Goal: Task Accomplishment & Management: Manage account settings

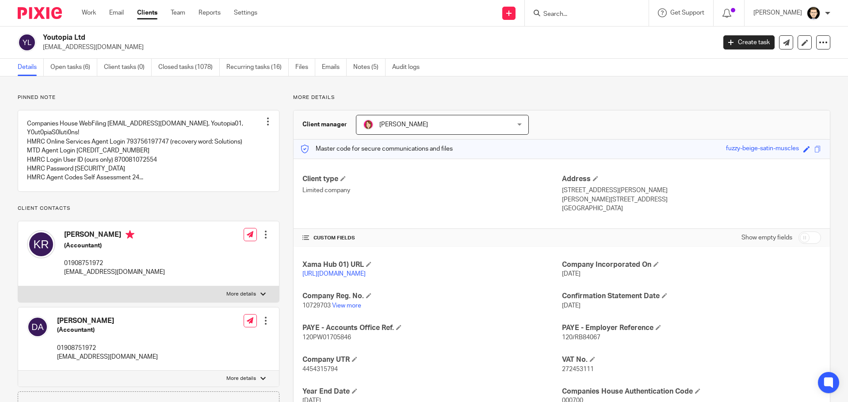
click at [576, 16] on input "Search" at bounding box center [582, 15] width 80 height 8
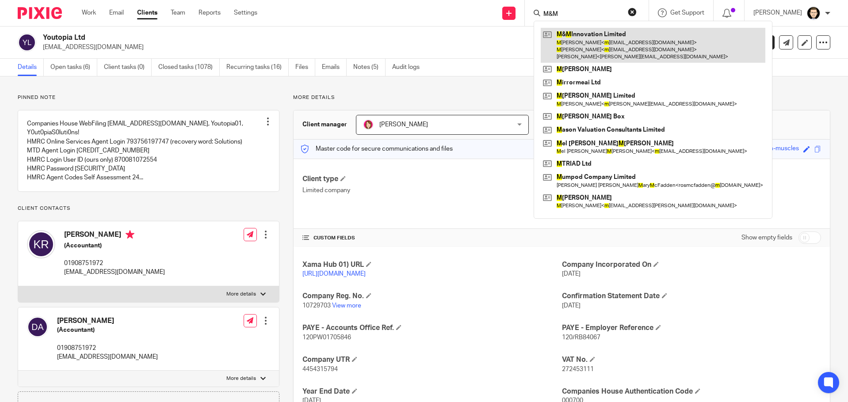
type input "M&M"
click at [579, 56] on link at bounding box center [652, 45] width 224 height 35
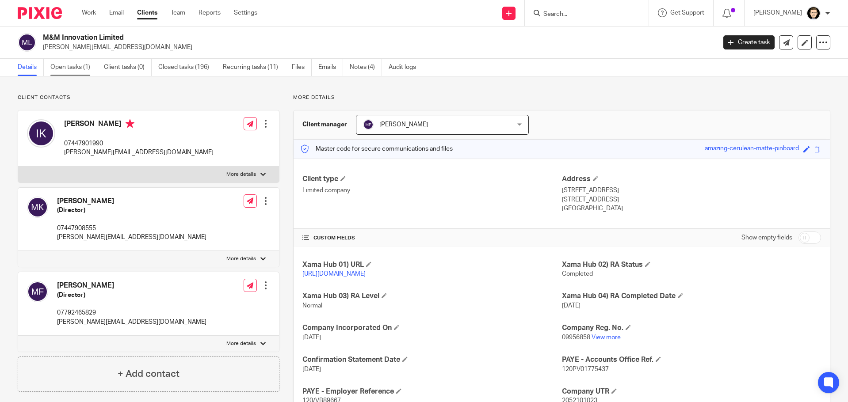
click at [68, 67] on link "Open tasks (1)" at bounding box center [73, 67] width 47 height 17
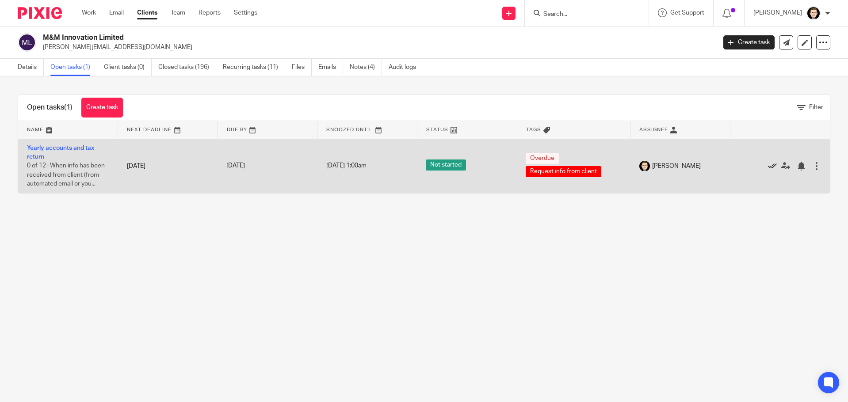
click at [768, 163] on icon at bounding box center [772, 166] width 9 height 9
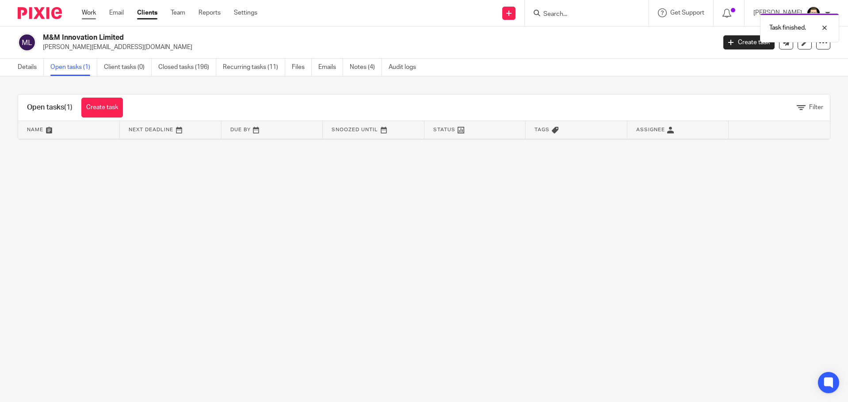
click at [91, 11] on link "Work" at bounding box center [89, 12] width 14 height 9
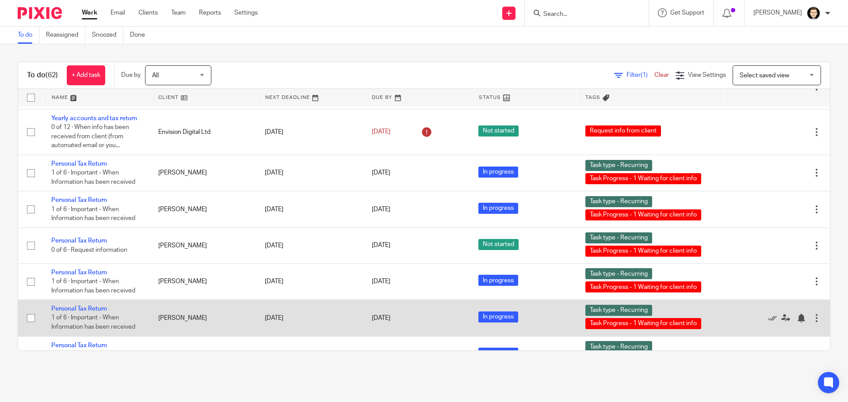
scroll to position [1638, 0]
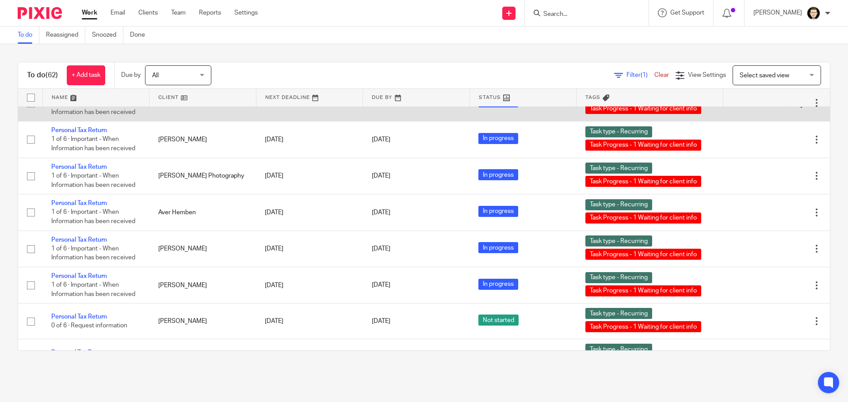
click at [34, 112] on input "checkbox" at bounding box center [31, 103] width 17 height 17
checkbox input "true"
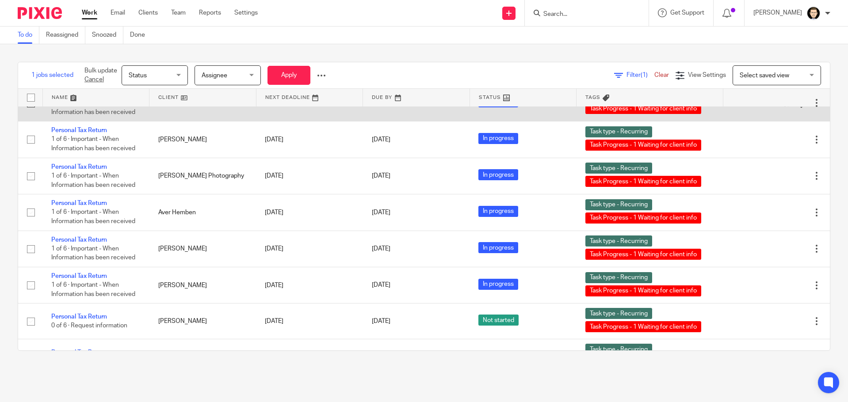
click at [768, 108] on icon at bounding box center [772, 103] width 9 height 9
